Goal: Information Seeking & Learning: Learn about a topic

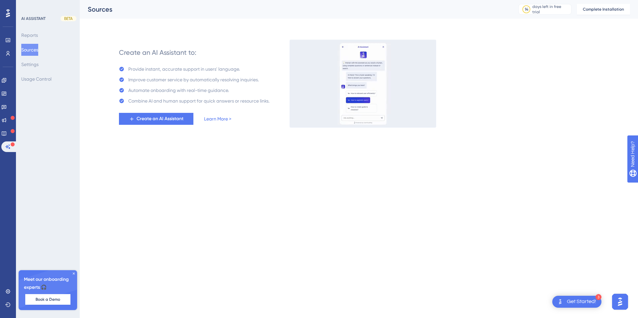
click at [7, 8] on div at bounding box center [8, 13] width 11 height 11
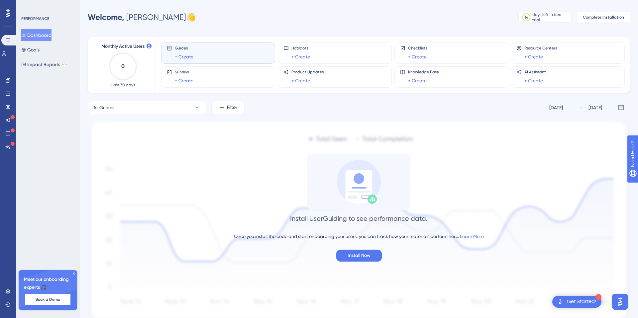
click at [587, 305] on div "Get Started!" at bounding box center [581, 301] width 29 height 7
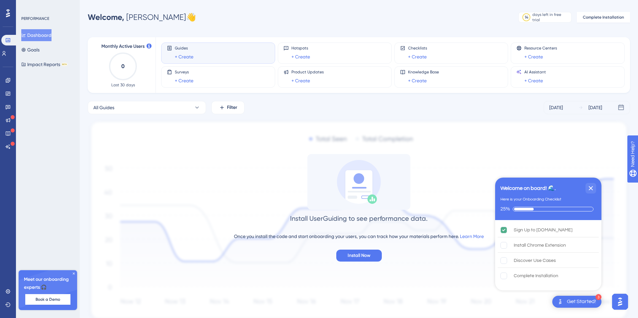
click at [75, 273] on icon at bounding box center [74, 274] width 4 height 4
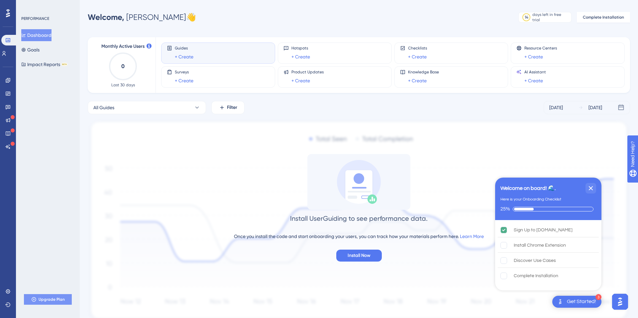
click at [59, 298] on span "Upgrade Plan" at bounding box center [52, 299] width 26 height 5
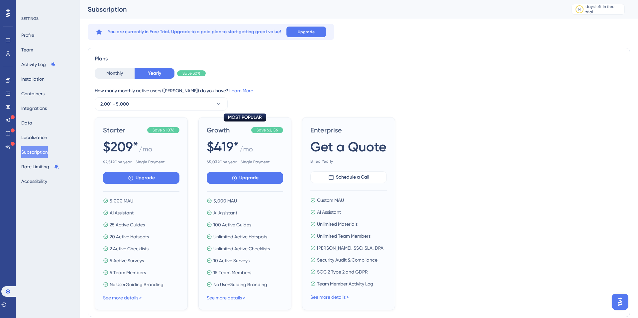
click at [8, 9] on icon at bounding box center [8, 13] width 4 height 9
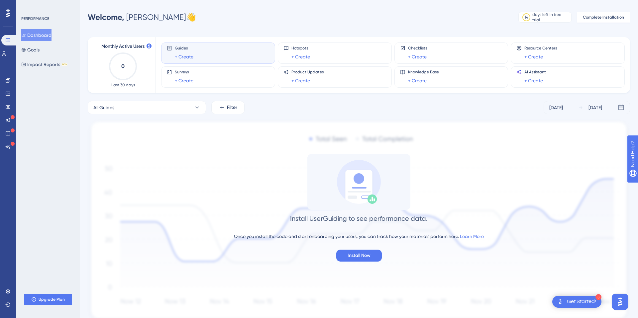
click at [577, 299] on div "Get Started!" at bounding box center [581, 301] width 29 height 7
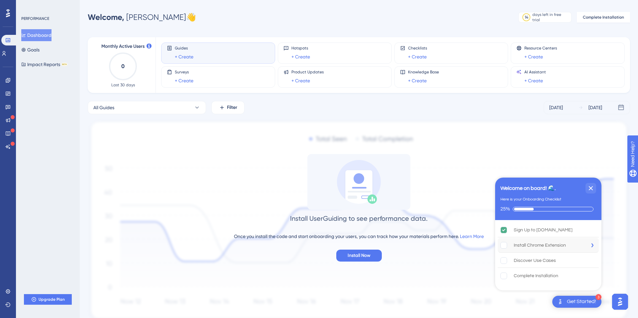
click at [525, 249] on div "Install Chrome Extension" at bounding box center [540, 246] width 52 height 8
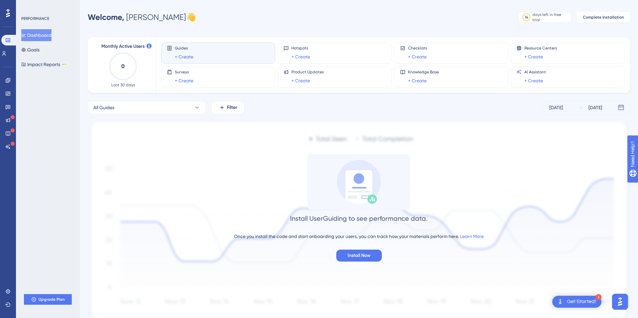
scroll to position [1, 0]
click at [586, 302] on div "Get Started!" at bounding box center [581, 301] width 29 height 7
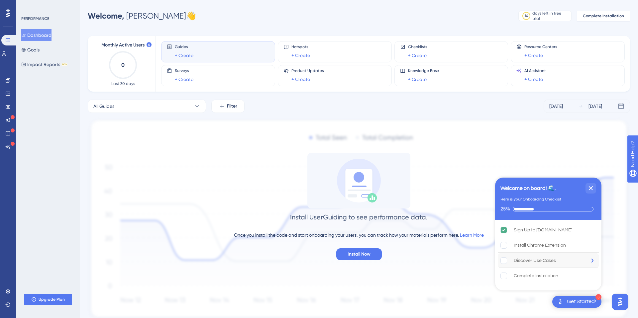
click at [510, 267] on div "Discover Use Cases" at bounding box center [548, 261] width 101 height 15
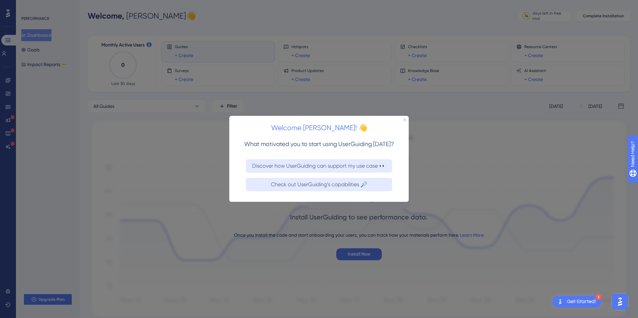
scroll to position [0, 0]
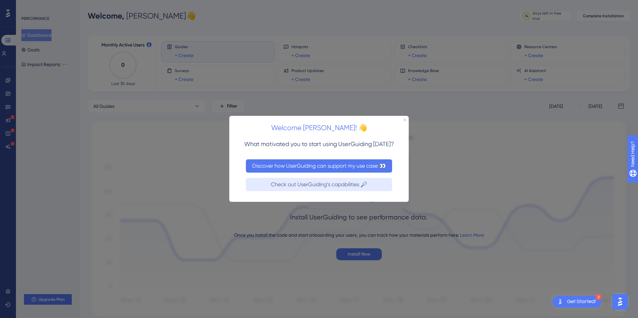
click at [360, 168] on button "Discover how UserGuiding can support my use case 👀" at bounding box center [319, 166] width 146 height 13
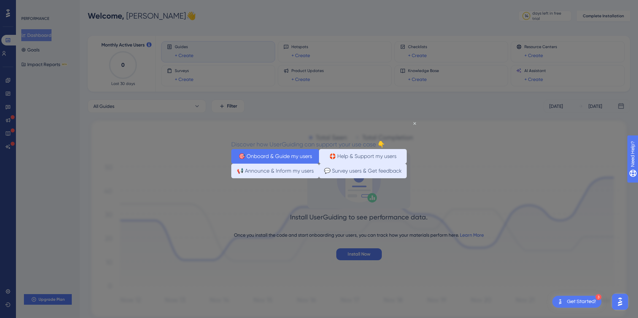
click at [301, 156] on button "🎯 Onboard & Guide my users" at bounding box center [275, 156] width 88 height 15
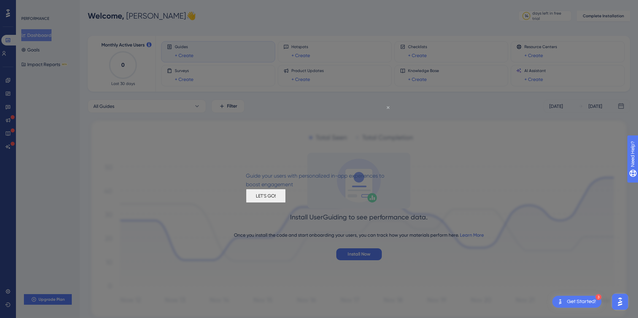
click at [389, 108] on icon "Close Preview" at bounding box center [388, 107] width 3 height 3
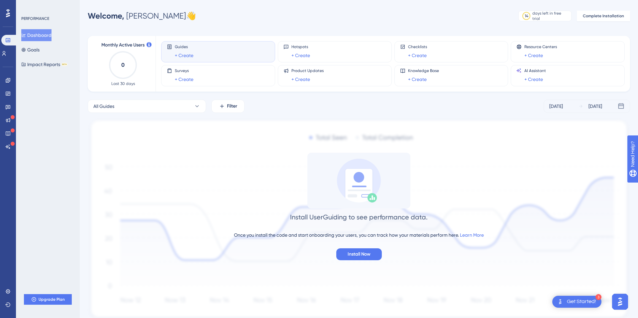
click at [578, 303] on div "Get Started!" at bounding box center [581, 301] width 29 height 7
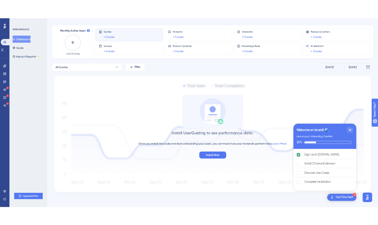
scroll to position [26, 0]
